Goal: Find contact information: Find contact information

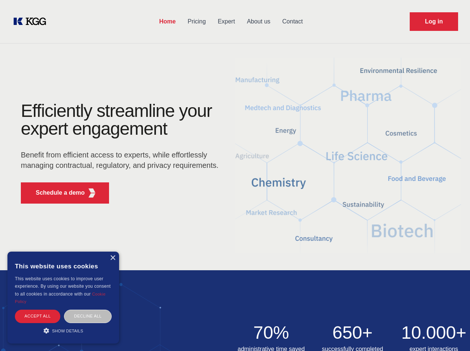
click at [235, 175] on div "Efficiently streamline your expert engagement Benefit from efficient access to …" at bounding box center [122, 156] width 226 height 108
click at [56, 193] on p "Schedule a demo" at bounding box center [60, 192] width 49 height 9
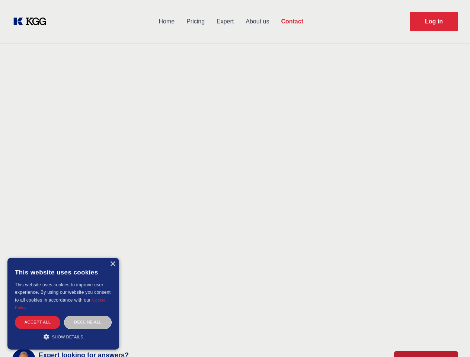
click at [112, 258] on div "× This website uses cookies This website uses cookies to improve user experienc…" at bounding box center [63, 304] width 112 height 92
click at [38, 316] on div "Accept all" at bounding box center [37, 322] width 45 height 13
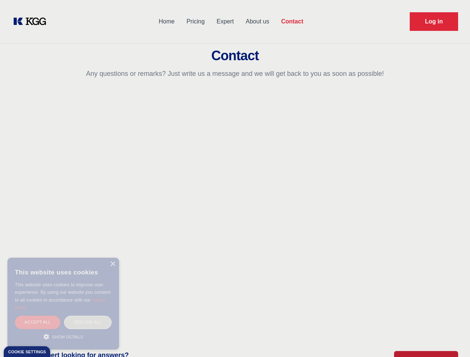
click at [88, 316] on div "Decline all" at bounding box center [88, 322] width 48 height 13
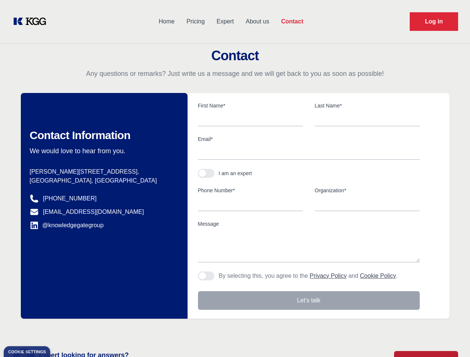
click at [63, 331] on main "Contact Any questions or remarks? Just write us a message and we will get back …" at bounding box center [235, 194] width 470 height 388
